Goal: Information Seeking & Learning: Find specific fact

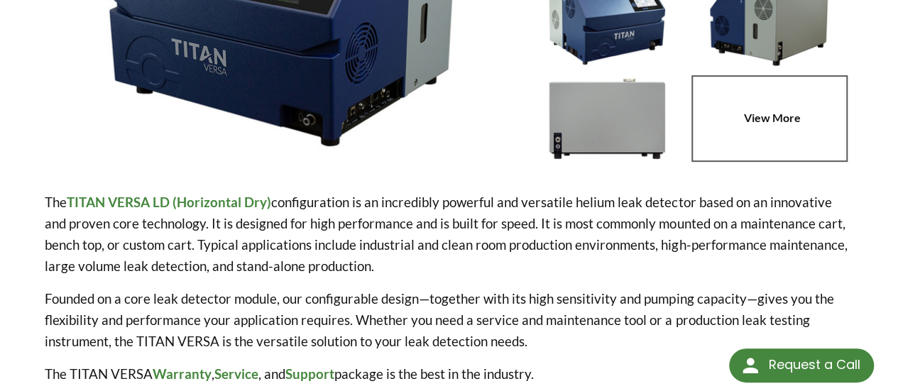
select select "Language Translate Widget"
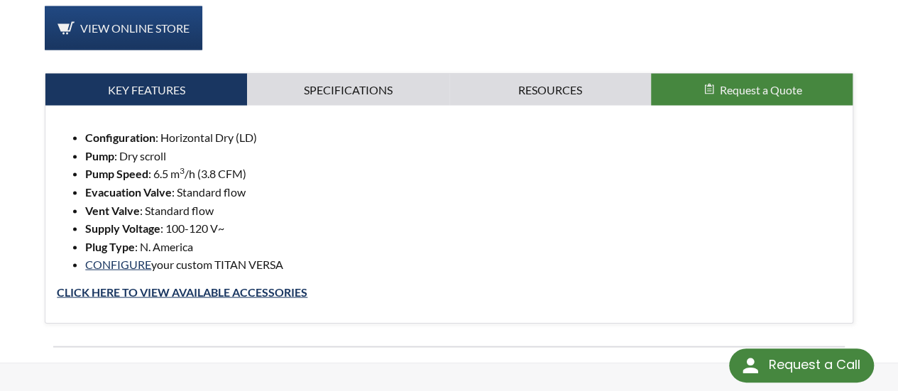
scroll to position [1409, 0]
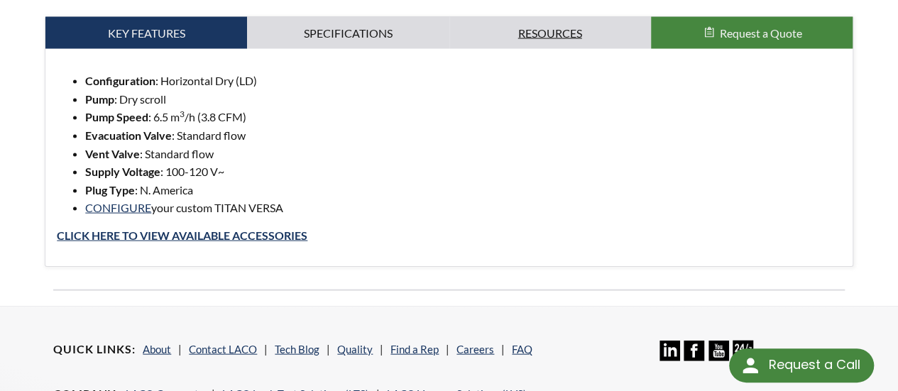
click at [544, 17] on link "Resources" at bounding box center [550, 33] width 202 height 33
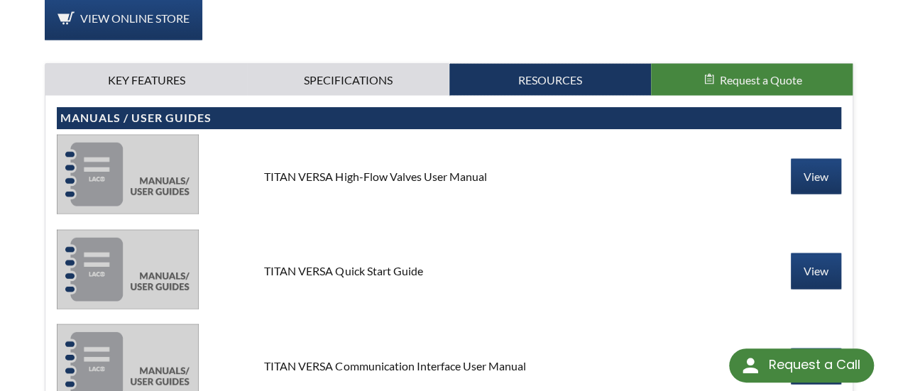
scroll to position [1391, 0]
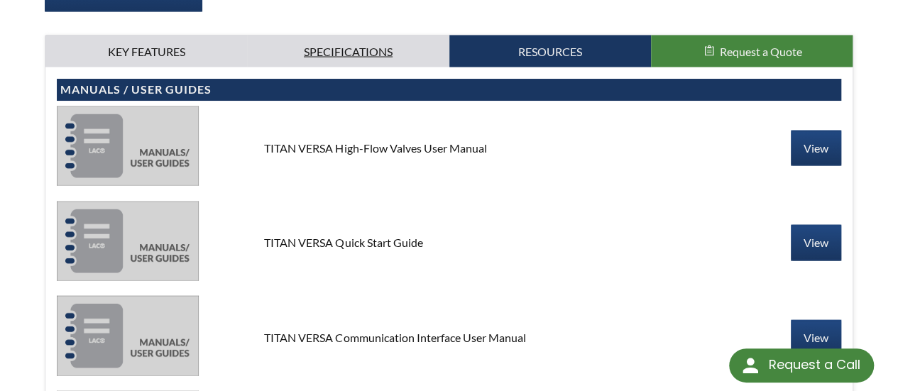
click at [353, 35] on link "Specifications" at bounding box center [348, 51] width 202 height 33
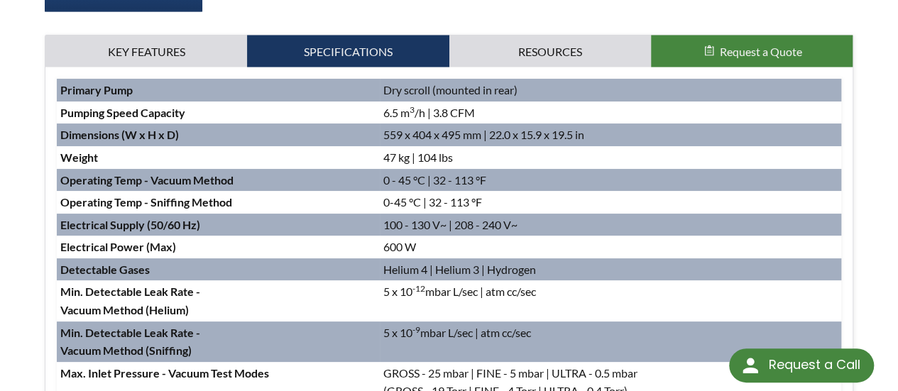
click at [483, 101] on td "6.5 m 3 /h | 3.8 CFM" at bounding box center [610, 112] width 461 height 23
drag, startPoint x: 483, startPoint y: 99, endPoint x: 385, endPoint y: 94, distance: 98.8
click at [385, 101] on td "6.5 m 3 /h | 3.8 CFM" at bounding box center [610, 112] width 461 height 23
copy td "6.5 m 3 /h | 3.8 CFM"
click at [668, 362] on td "GROSS - 25 mbar | FINE - 5 mbar | ULTRA - 0.5 mbar (GROSS - 19 Torr | FINE - 4 …" at bounding box center [610, 382] width 461 height 40
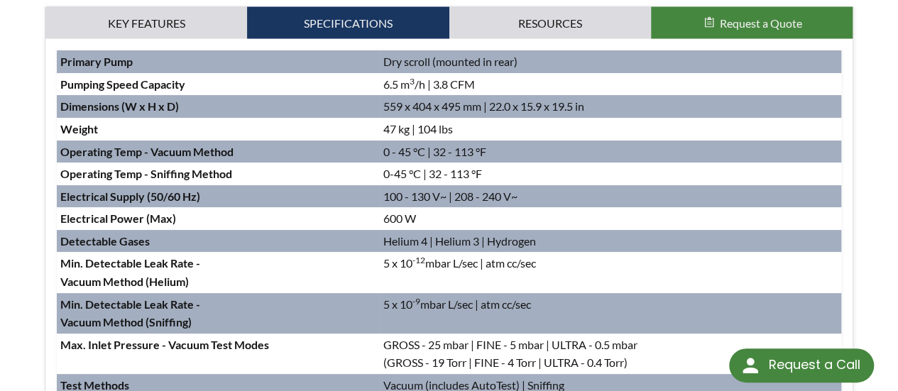
scroll to position [1419, 0]
